Goal: Transaction & Acquisition: Purchase product/service

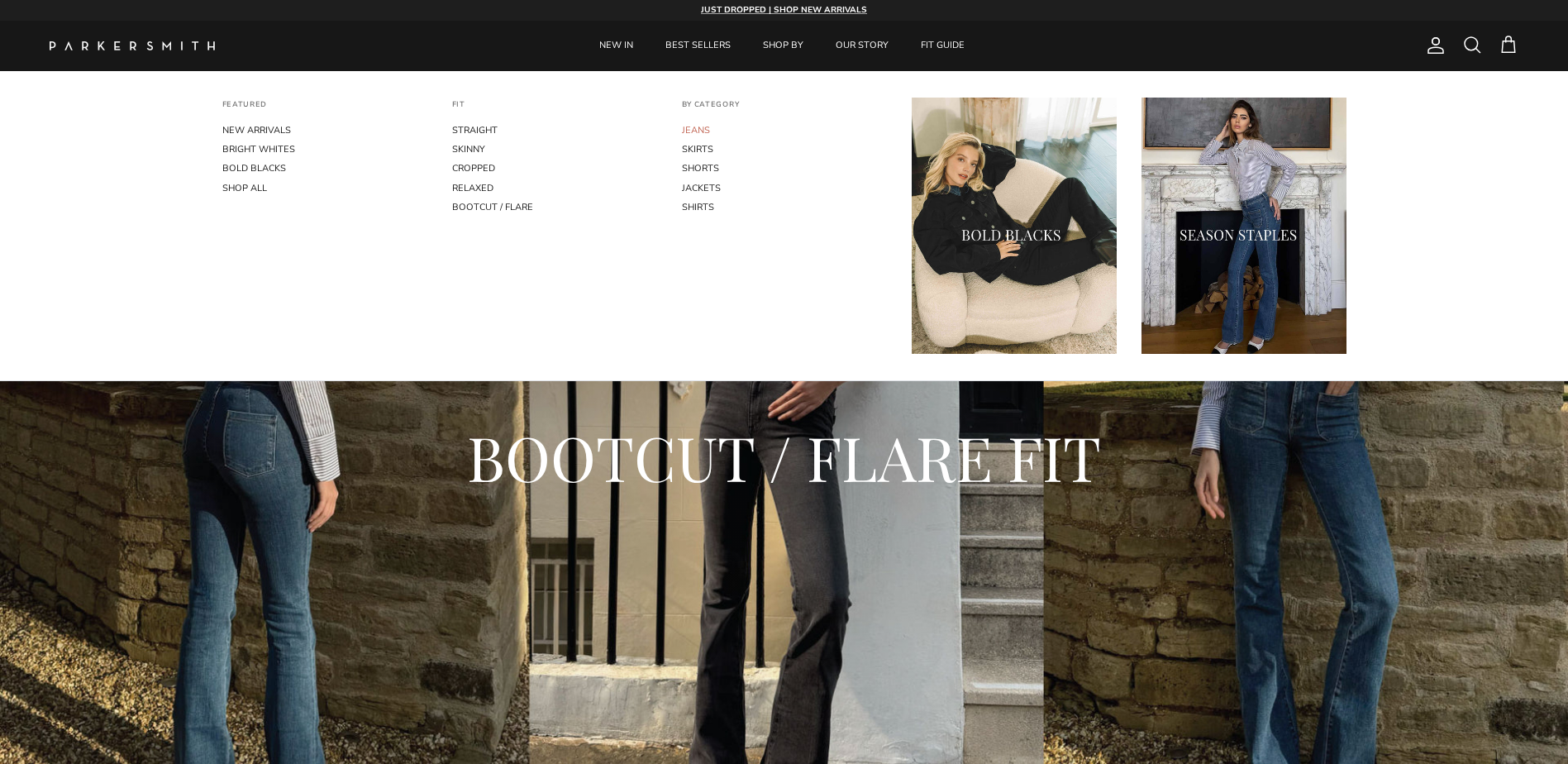
click at [682, 131] on link "JEANS" at bounding box center [784, 130] width 205 height 19
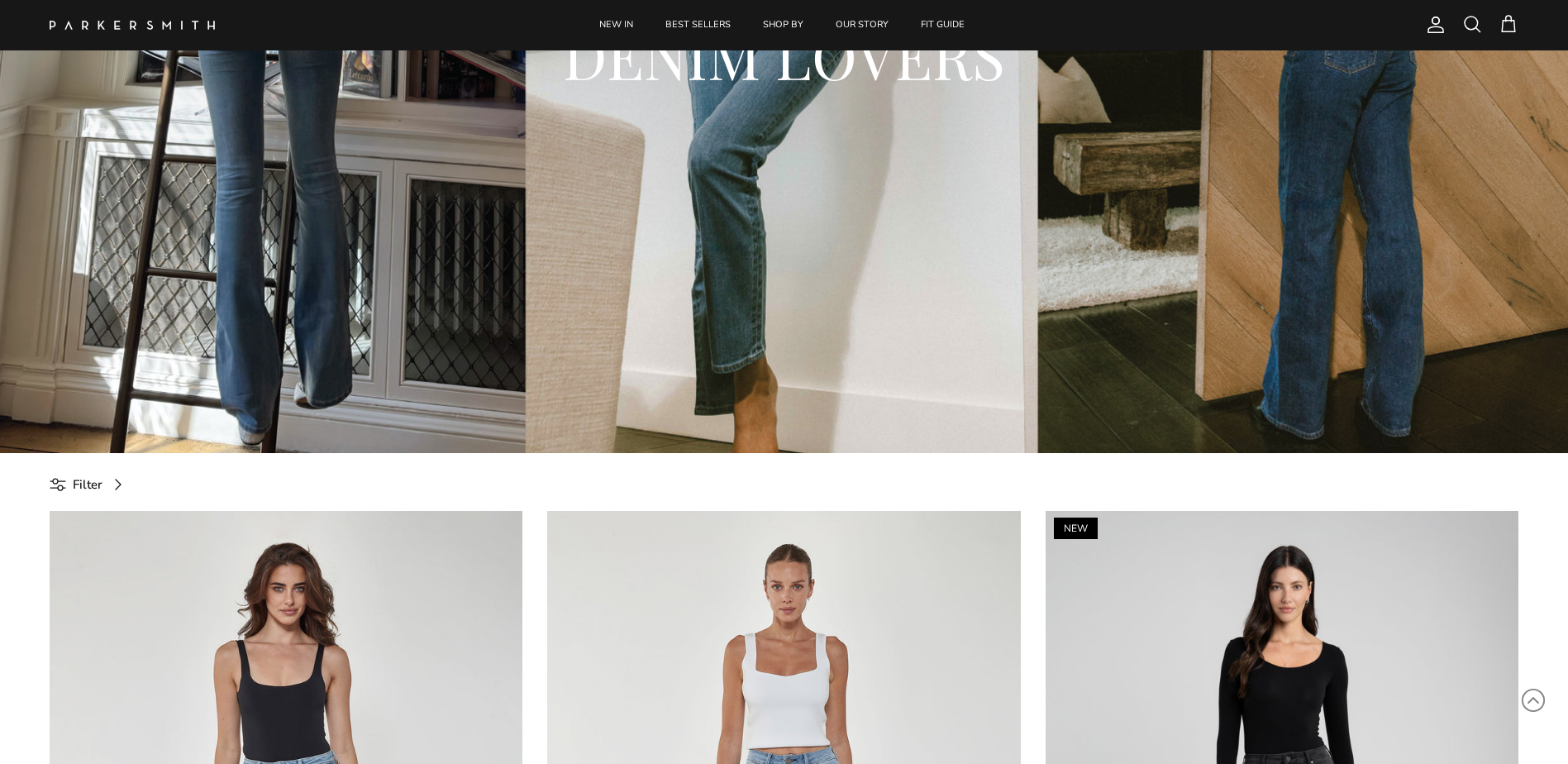
scroll to position [413, 0]
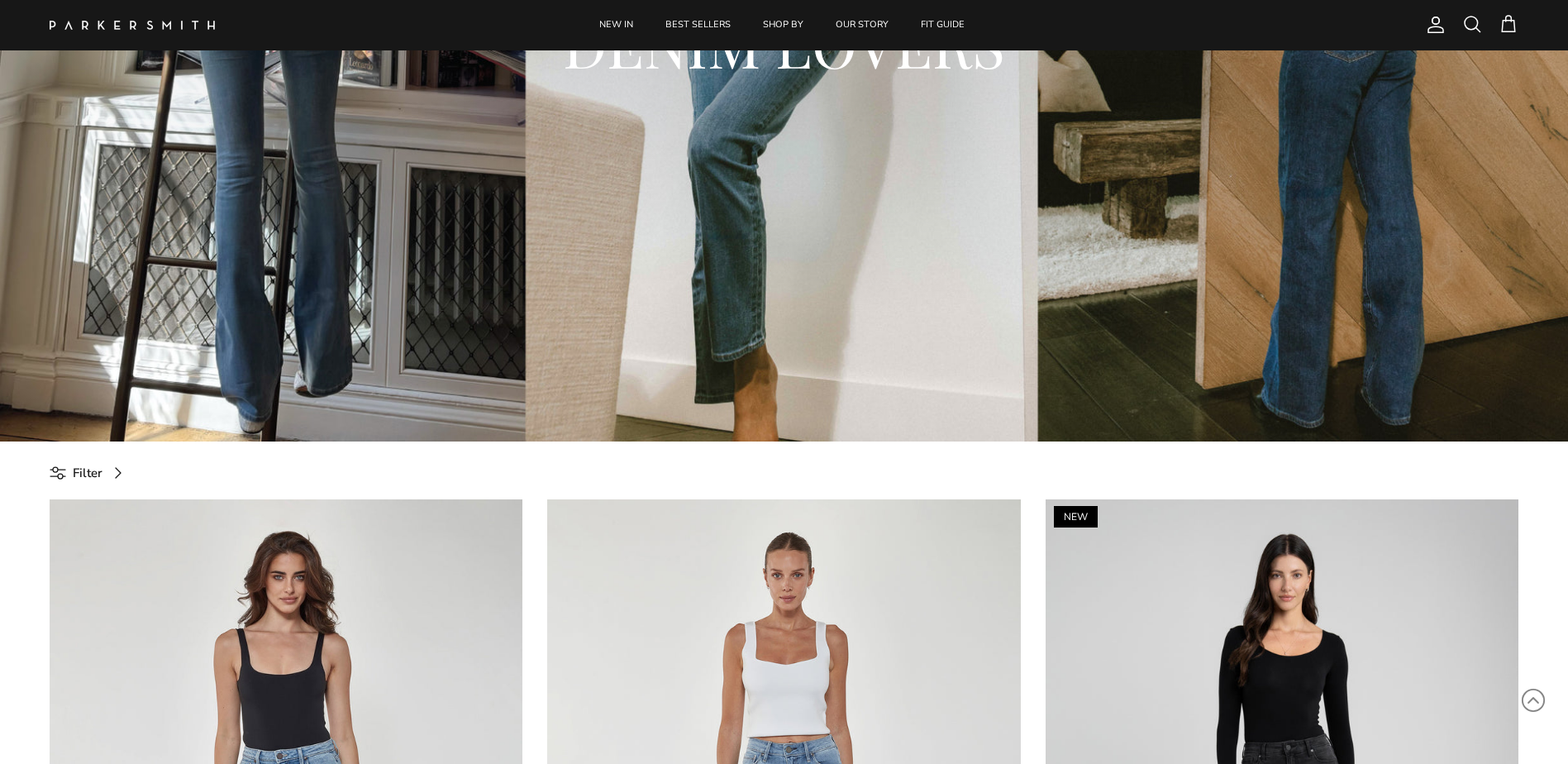
click at [79, 468] on span "Filter" at bounding box center [88, 473] width 30 height 20
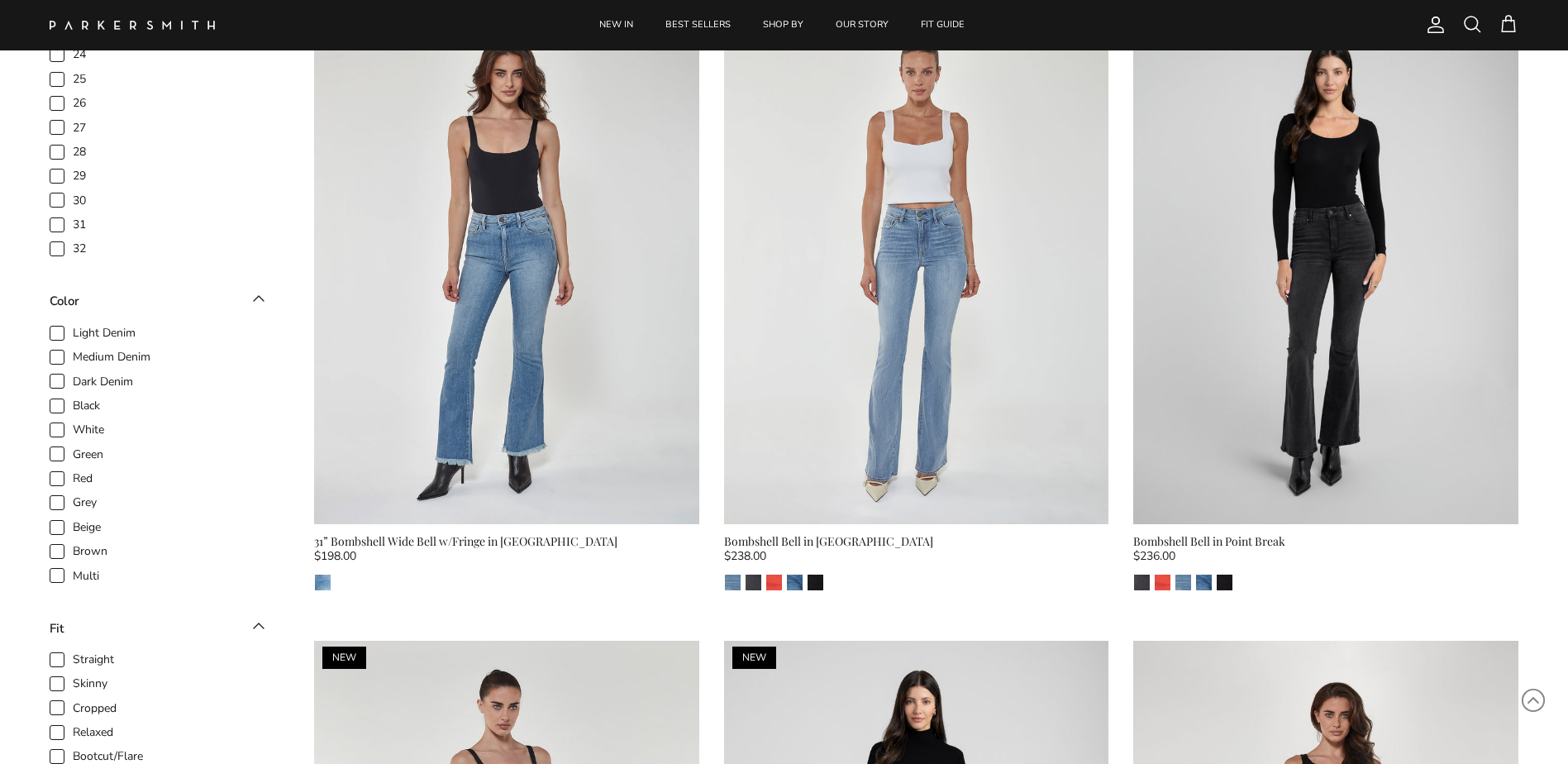
scroll to position [910, 0]
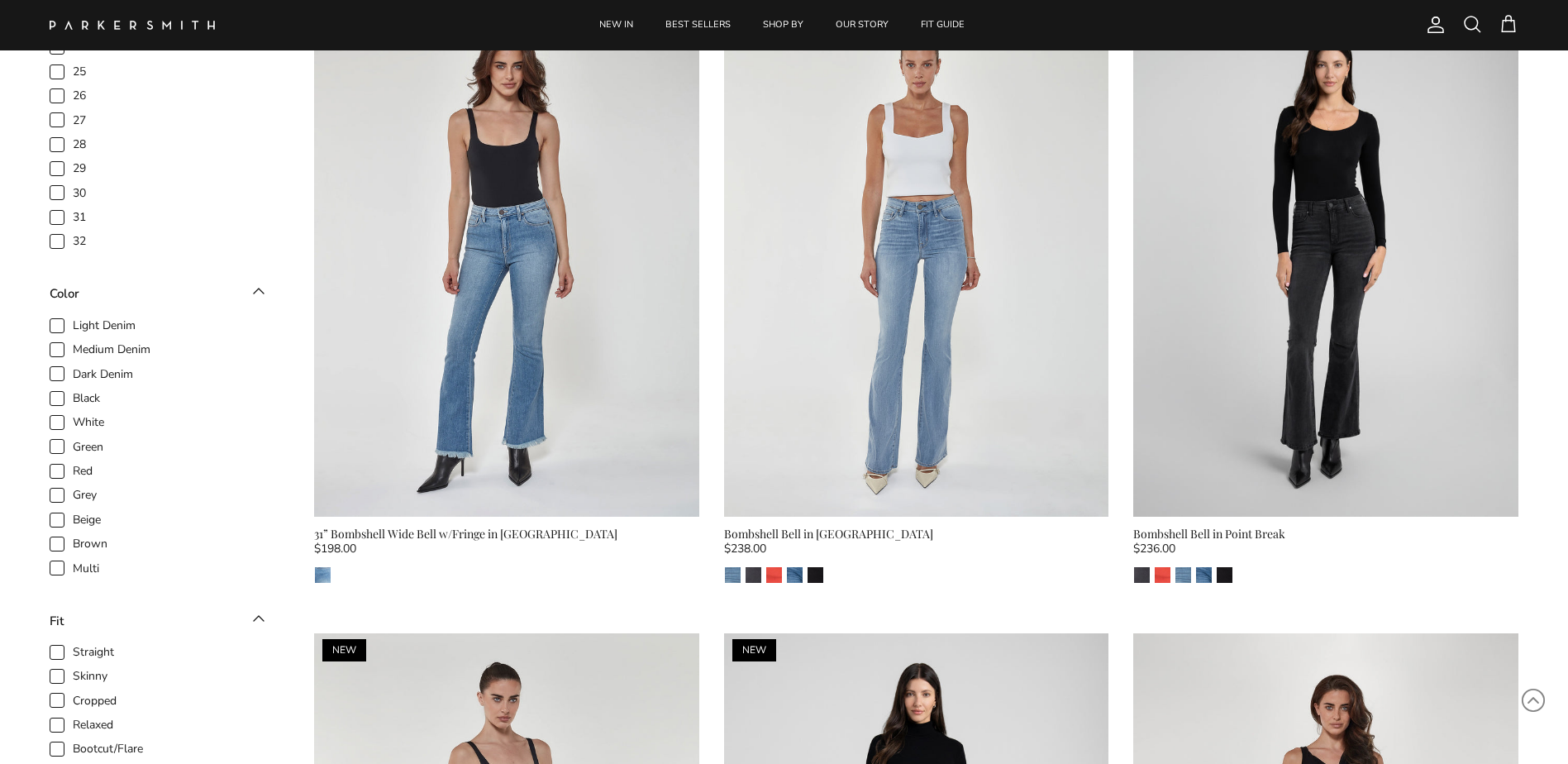
click at [73, 520] on span "Beige" at bounding box center [87, 520] width 28 height 17
click at [72, 512] on input "Beige" at bounding box center [73, 511] width 2 height 2
checkbox input "true"
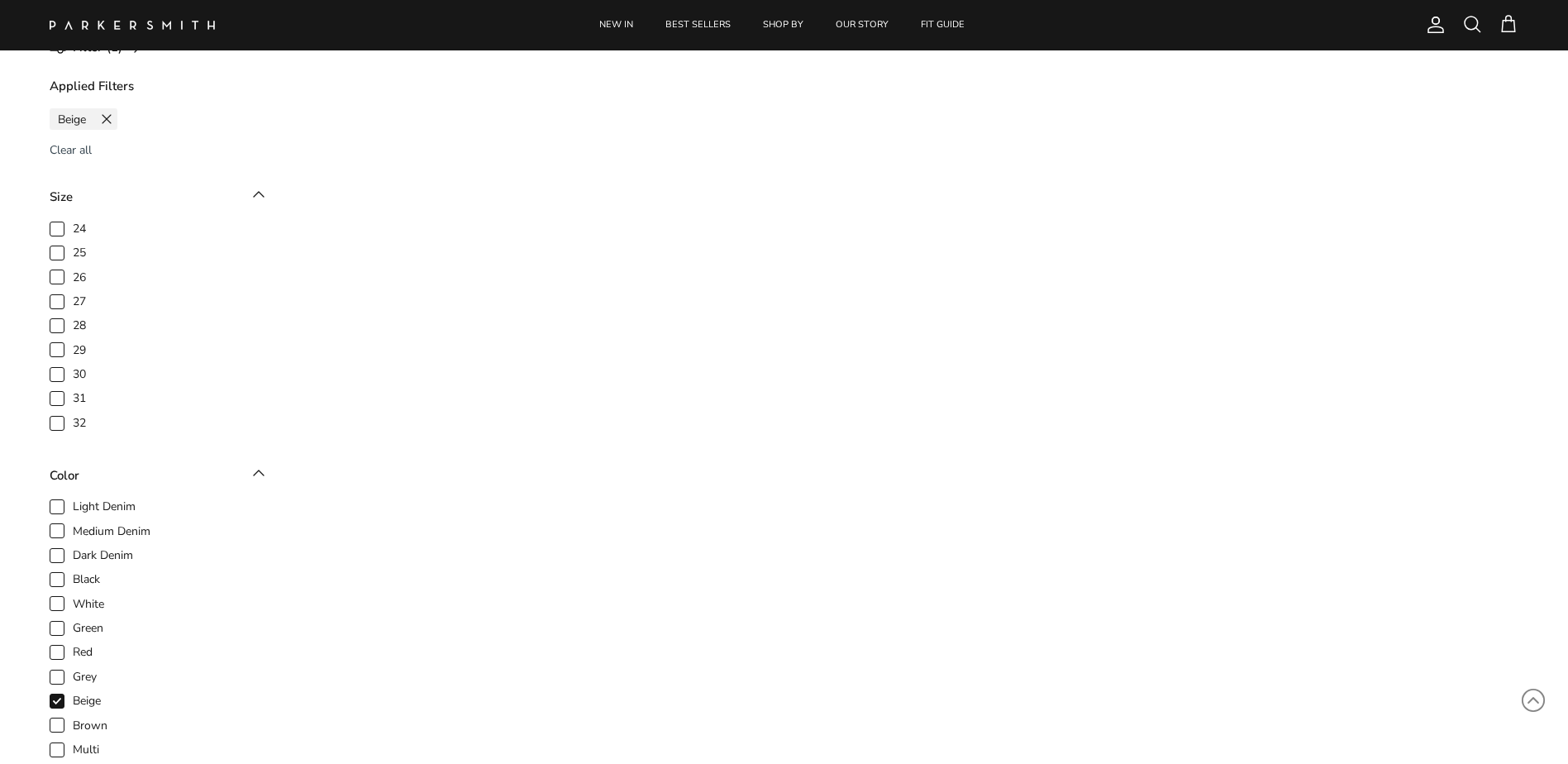
scroll to position [817, 0]
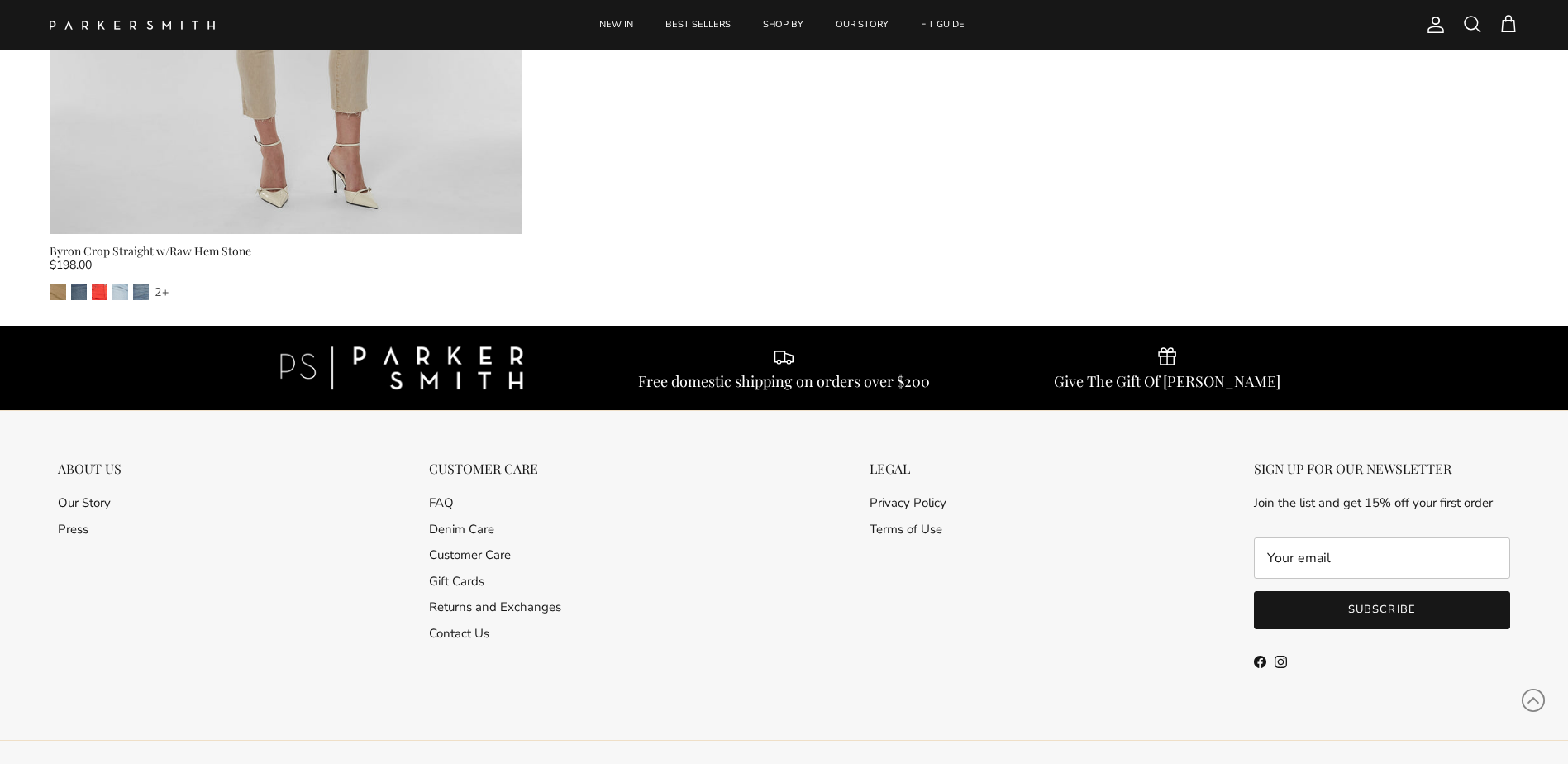
scroll to position [1313, 0]
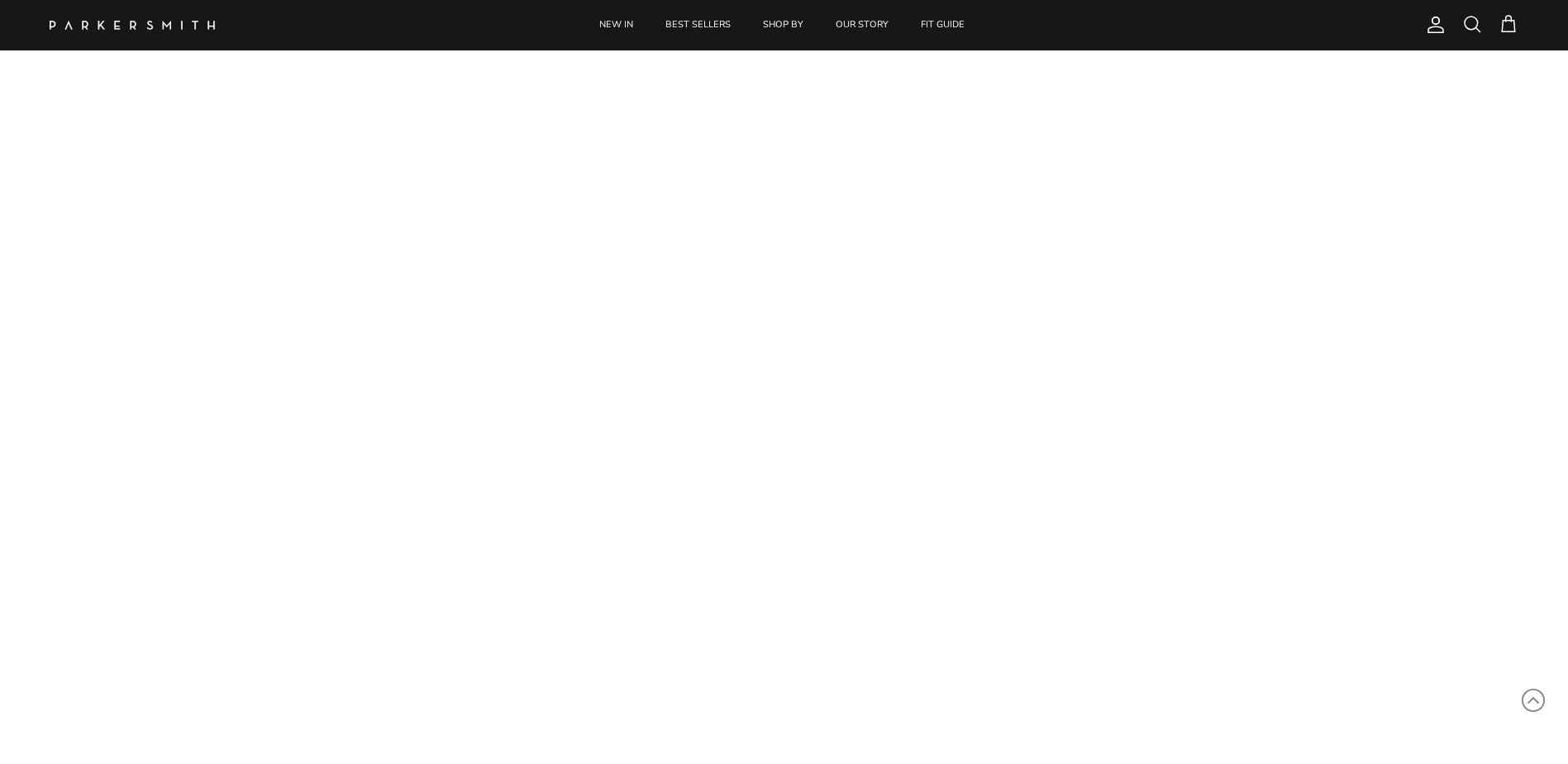
scroll to position [817, 0]
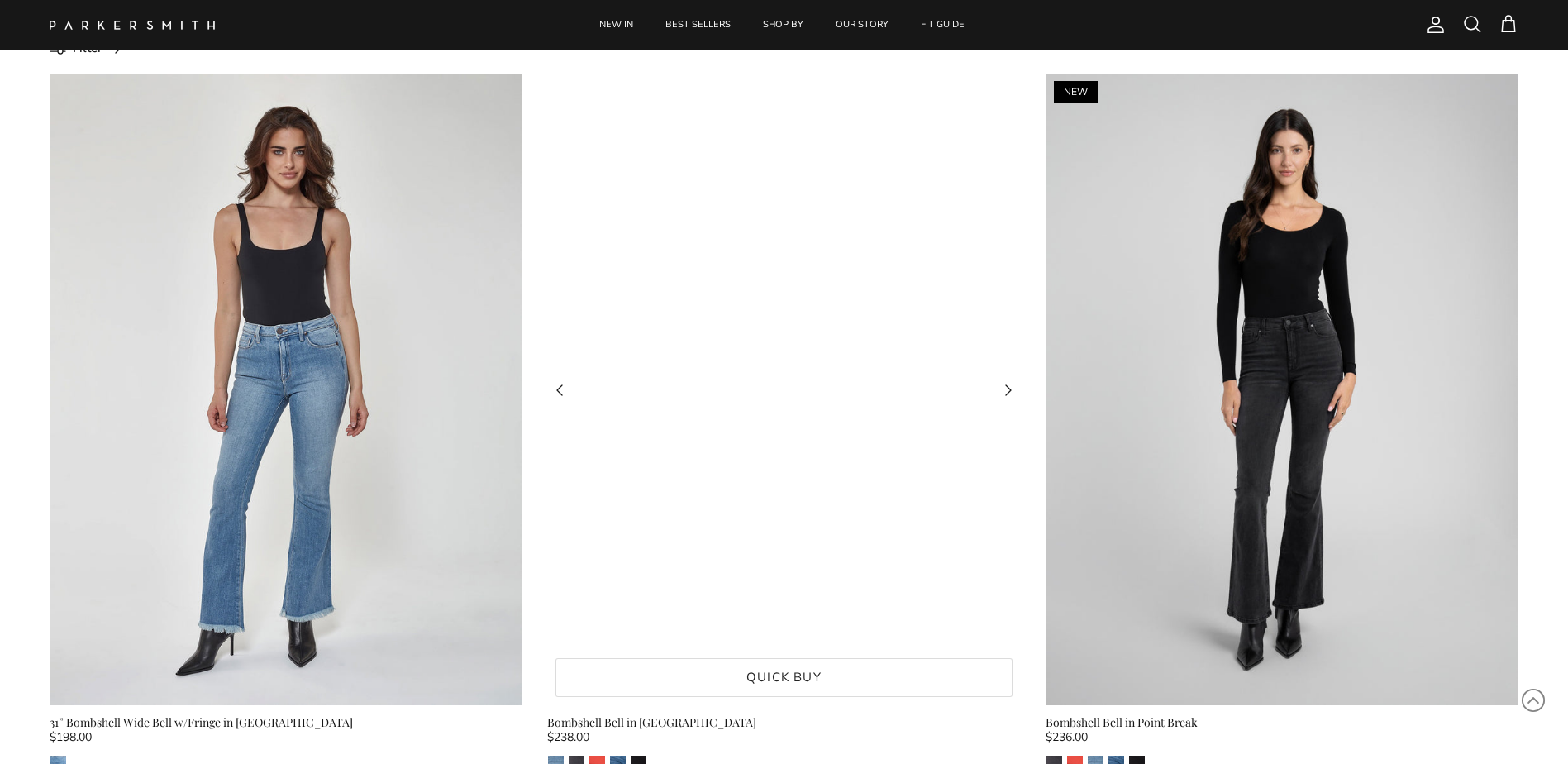
scroll to position [1065, 0]
